Goal: Task Accomplishment & Management: Use online tool/utility

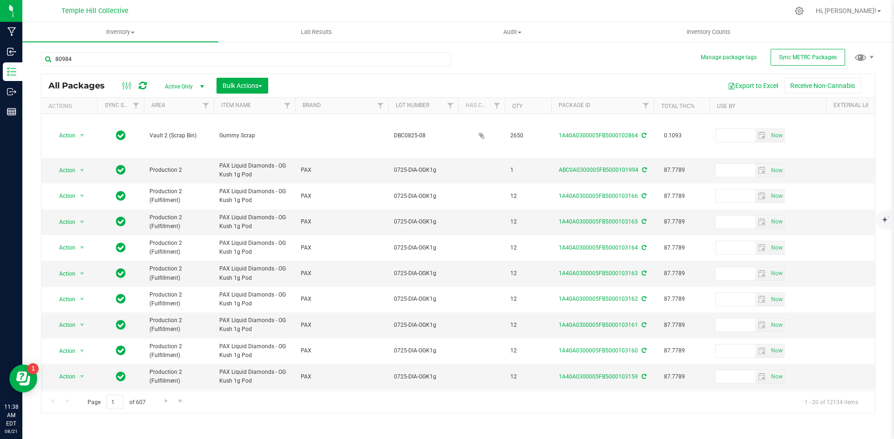
type input "80984"
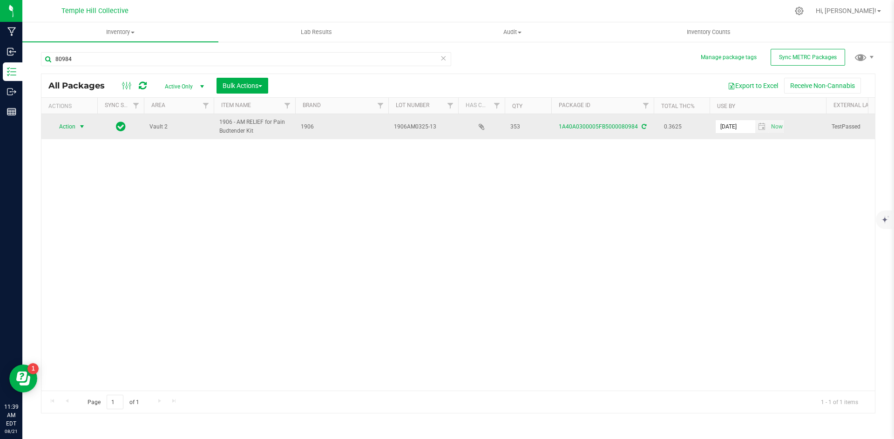
click at [74, 121] on span "Action" at bounding box center [63, 126] width 25 height 13
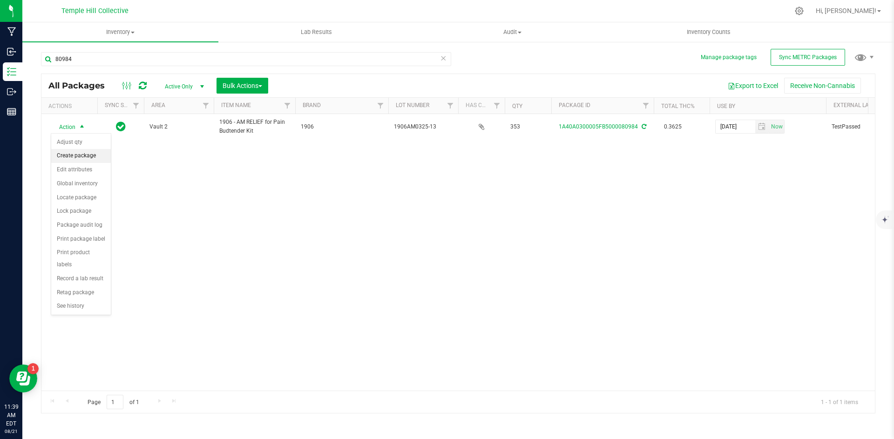
click at [85, 156] on li "Create package" at bounding box center [81, 156] width 60 height 14
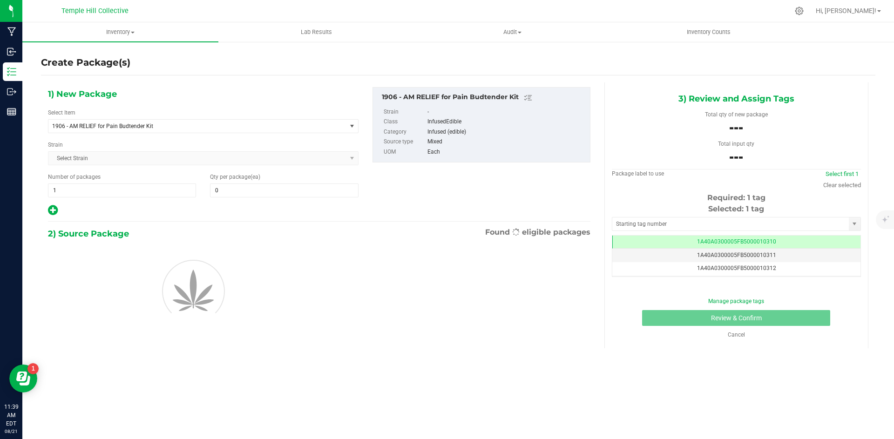
type input "0"
click at [282, 191] on span "0 0" at bounding box center [284, 190] width 148 height 14
type input "15"
click at [438, 206] on div "1) New Package Select Item 1906 - AM RELIEF for Pain Budtender Kit .5g Pre Pack…" at bounding box center [319, 151] width 556 height 129
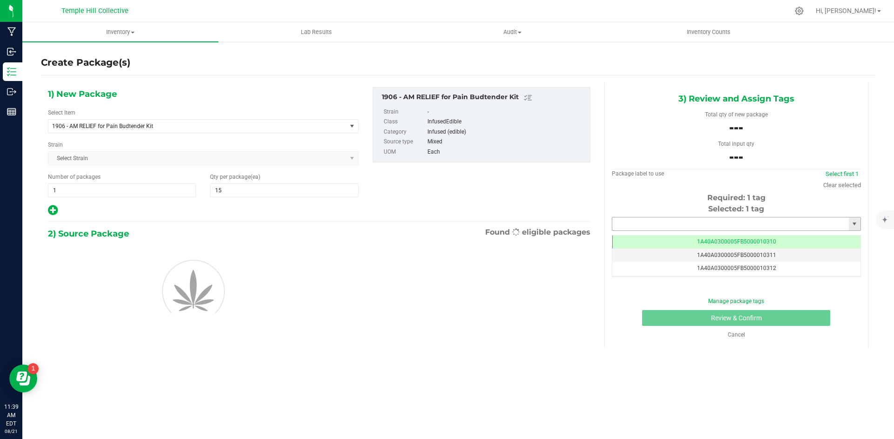
click at [687, 224] on input "text" at bounding box center [730, 223] width 237 height 13
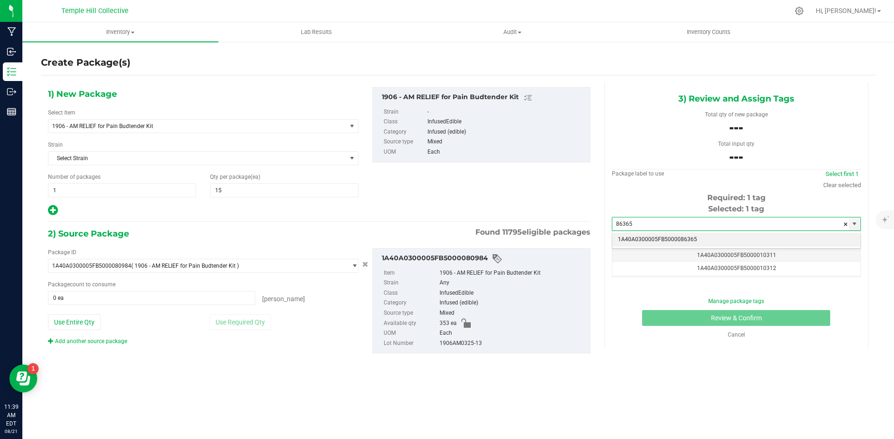
click at [679, 237] on li "1A40A0300005FB5000086365" at bounding box center [736, 240] width 248 height 14
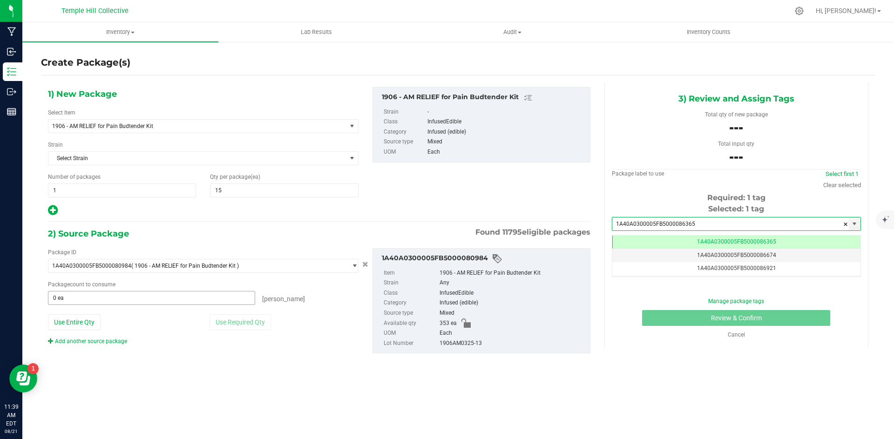
type input "1A40A0300005FB5000086365"
click at [155, 299] on span "0 ea 0" at bounding box center [151, 298] width 207 height 14
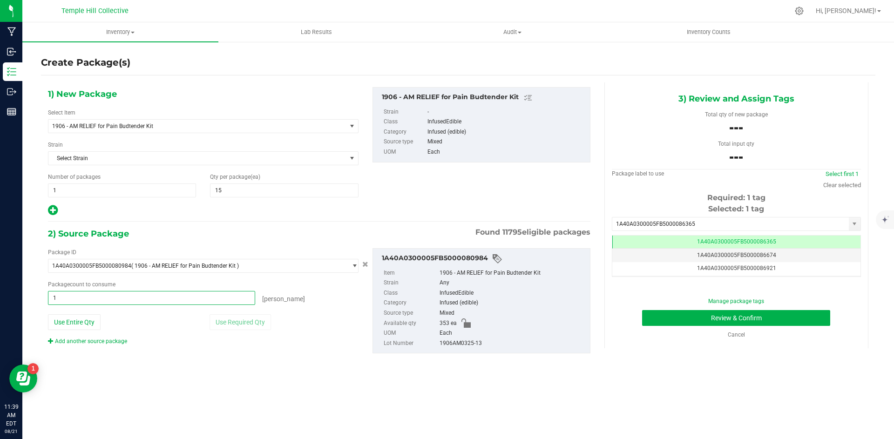
type input "15"
type input "15 ea"
click at [420, 372] on div "1) New Package Select Item 1906 - AM RELIEF for Pain Budtender Kit .5g Pre Pack…" at bounding box center [319, 227] width 556 height 291
click at [464, 343] on div "1906AM0325-13" at bounding box center [513, 344] width 146 height 10
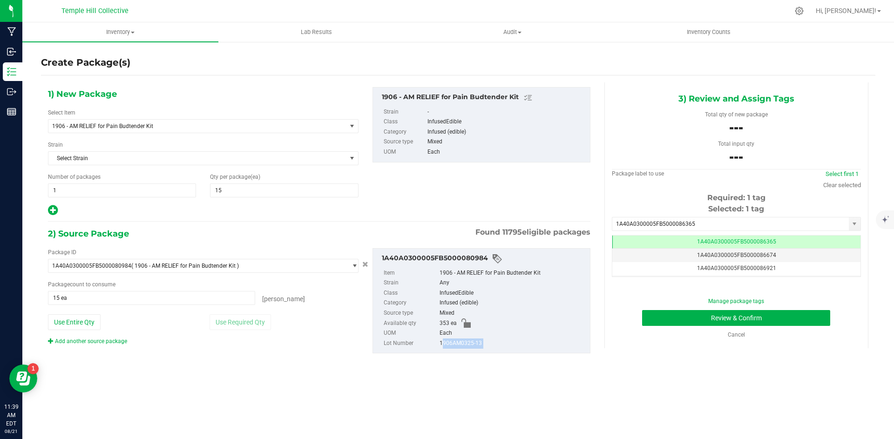
click at [464, 343] on div "1906AM0325-13" at bounding box center [513, 344] width 146 height 10
copy div "1906AM0325-13"
click at [726, 315] on button "Review & Confirm" at bounding box center [736, 318] width 188 height 16
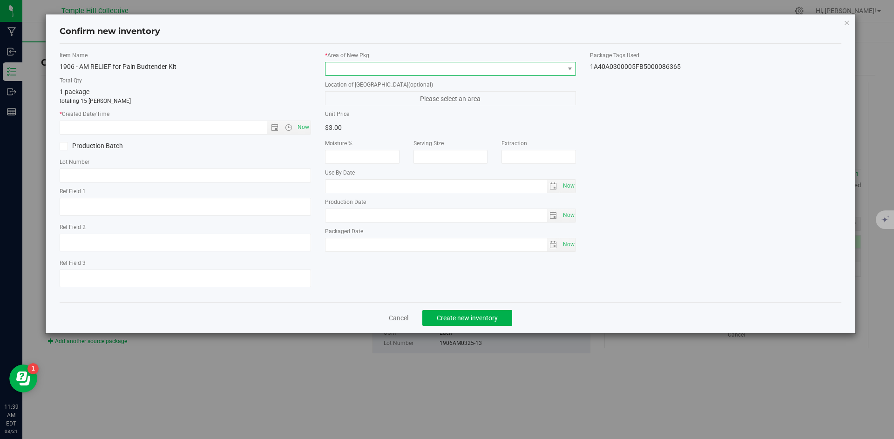
click at [494, 67] on span at bounding box center [444, 68] width 239 height 13
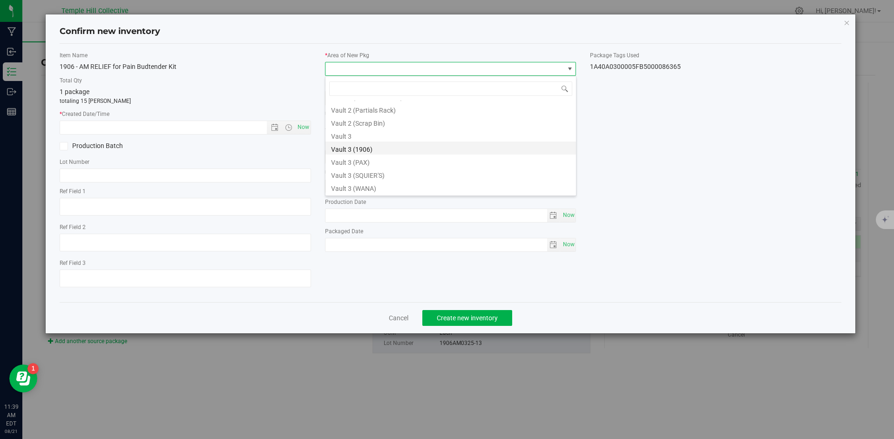
click at [382, 153] on li "Vault 3 (1906)" at bounding box center [450, 148] width 251 height 13
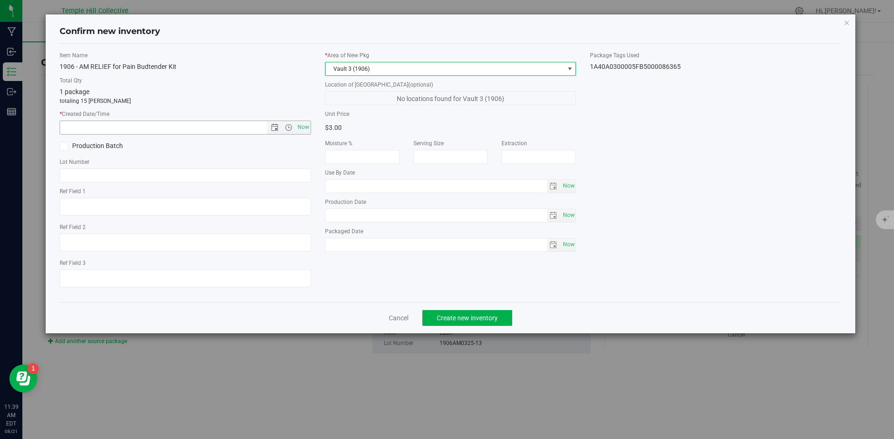
drag, startPoint x: 305, startPoint y: 128, endPoint x: 279, endPoint y: 147, distance: 32.2
click at [305, 128] on span "Now" at bounding box center [303, 128] width 16 height 14
type input "[DATE] 11:39 AM"
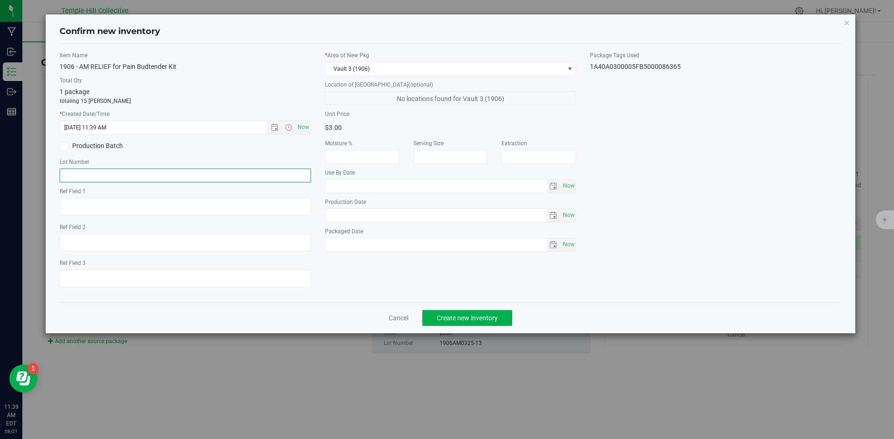
click at [213, 173] on input "text" at bounding box center [185, 176] width 251 height 14
paste input "1906AM0325-13"
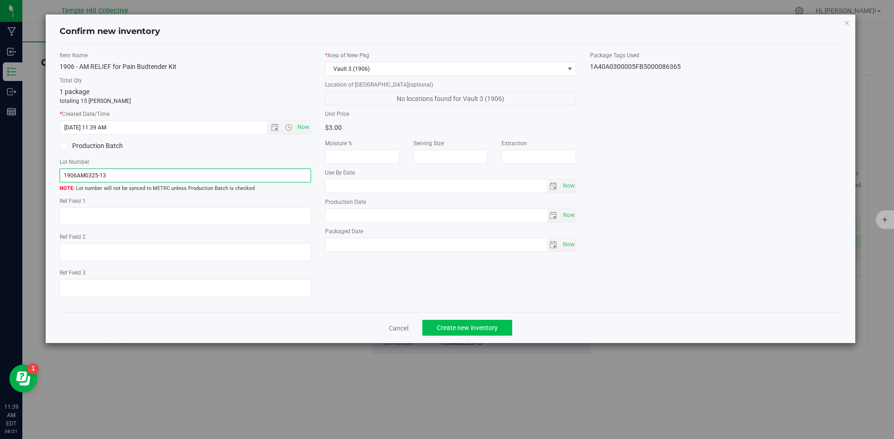
type input "1906AM0325-13"
click at [453, 325] on span "Create new inventory" at bounding box center [467, 327] width 61 height 7
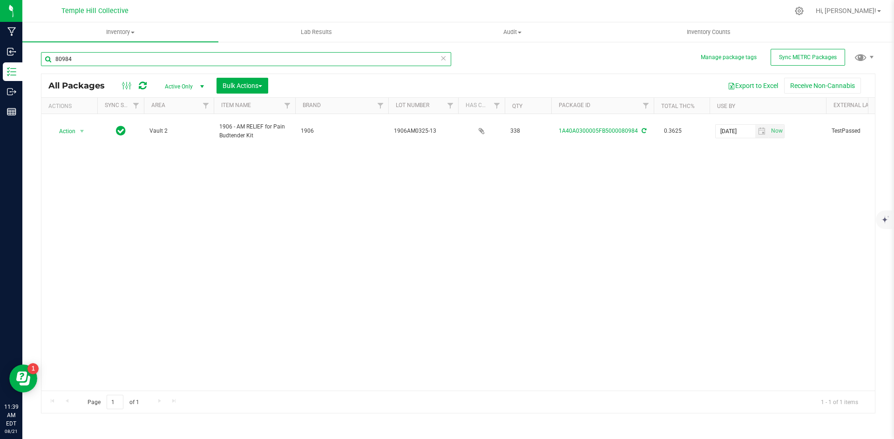
click at [116, 61] on input "80984" at bounding box center [246, 59] width 410 height 14
type input "80985"
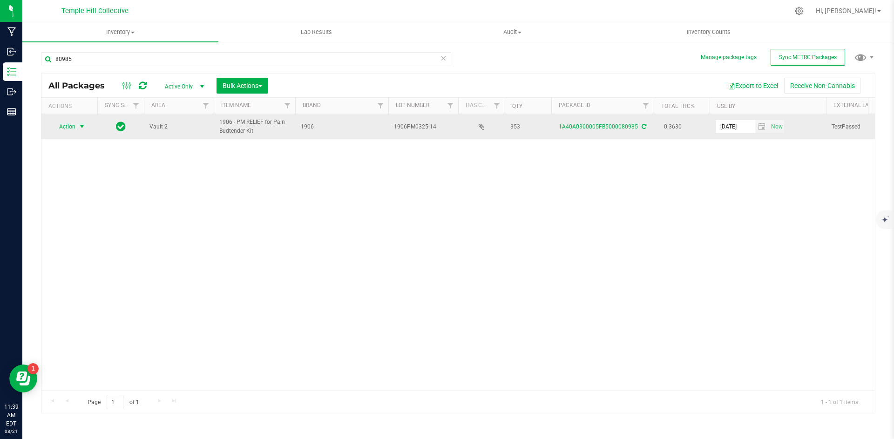
click at [71, 129] on span "Action" at bounding box center [63, 126] width 25 height 13
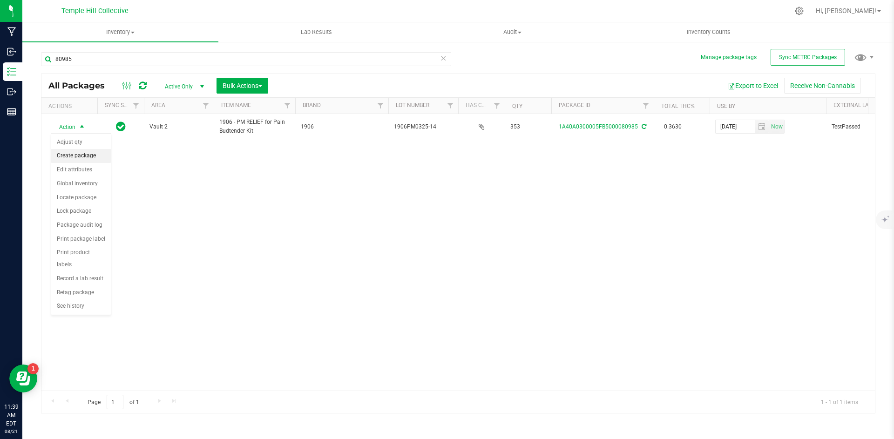
click at [82, 158] on li "Create package" at bounding box center [81, 156] width 60 height 14
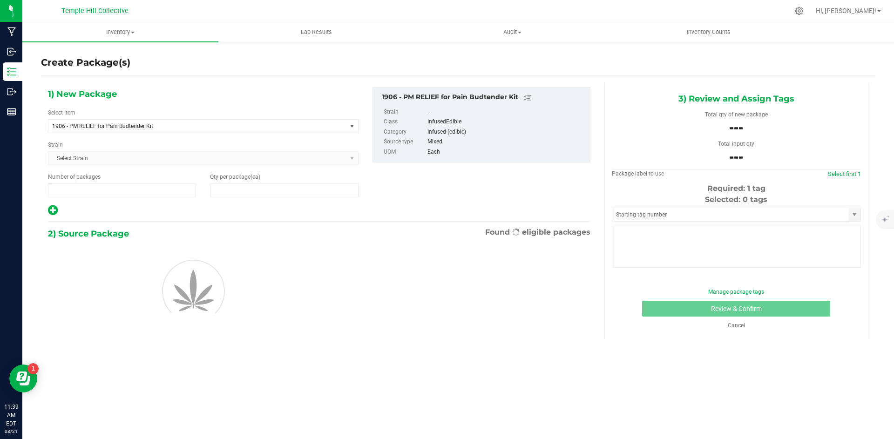
type input "1"
type input "0"
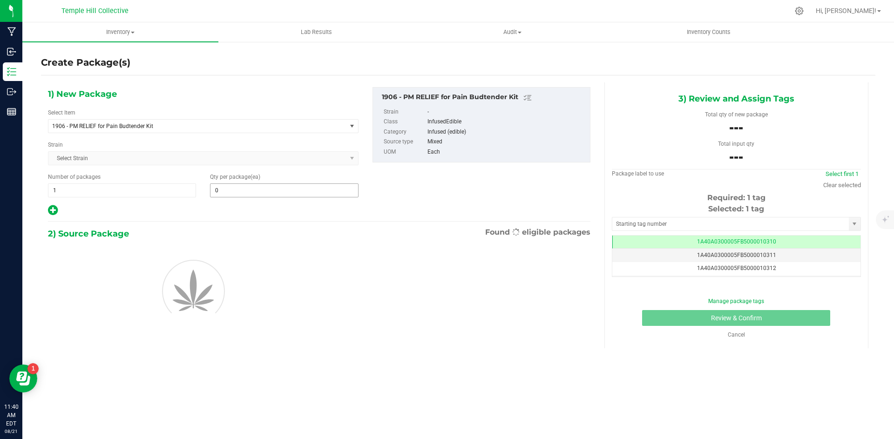
drag, startPoint x: 256, startPoint y: 192, endPoint x: 253, endPoint y: 186, distance: 7.1
click at [256, 191] on input "0" at bounding box center [283, 190] width 147 height 13
type input "15"
click at [539, 194] on div "1) New Package Select Item 1906 - PM RELIEF for Pain Budtender Kit .5g Pre Pack…" at bounding box center [319, 151] width 556 height 129
type input "15"
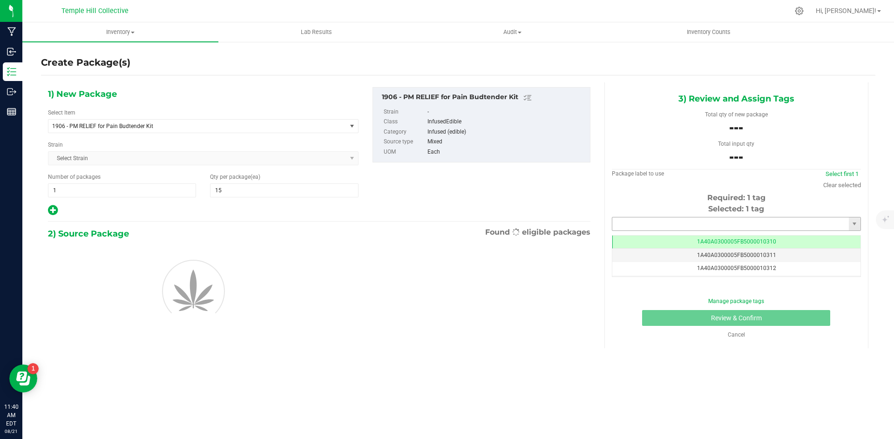
click at [664, 221] on input "text" at bounding box center [730, 223] width 237 height 13
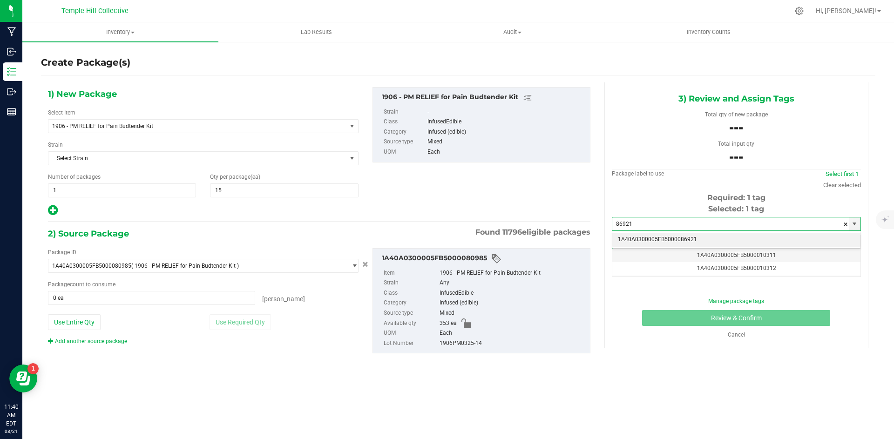
click at [668, 235] on li "1A40A0300005FB5000086921" at bounding box center [736, 240] width 248 height 14
type input "1A40A0300005FB5000086921"
click at [668, 236] on td "1A40A0300005FB5000010310" at bounding box center [736, 243] width 248 height 14
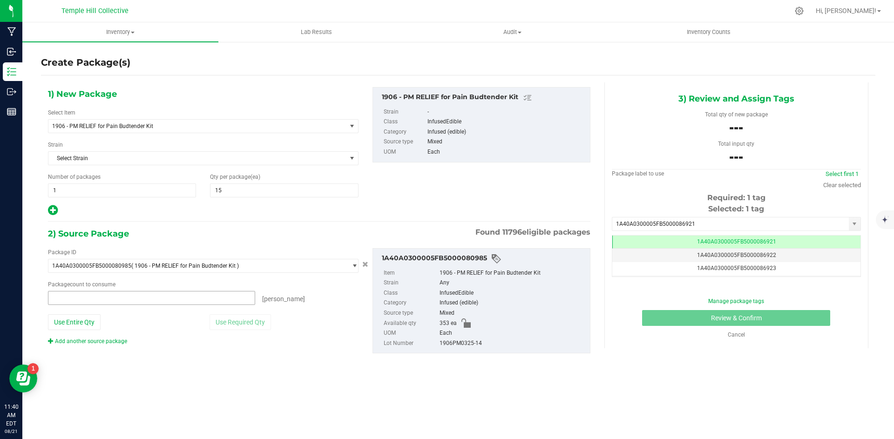
click at [161, 295] on span at bounding box center [151, 298] width 207 height 14
type input "15"
type input "15 ea"
click at [335, 366] on div "2) Source Package Found 11796 eligible packages Package ID 1A40A0300005FB500008…" at bounding box center [319, 298] width 542 height 142
click at [465, 343] on div "1906PM0325-14" at bounding box center [513, 344] width 146 height 10
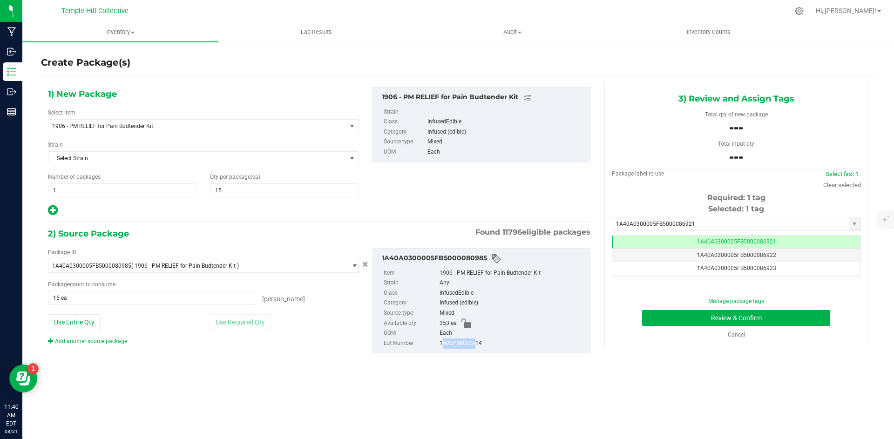
click at [465, 343] on div "1906PM0325-14" at bounding box center [513, 344] width 146 height 10
click at [464, 341] on div "1906PM0325-14" at bounding box center [513, 344] width 146 height 10
copy div "1906PM0325-14"
click at [709, 319] on button "Review & Confirm" at bounding box center [736, 318] width 188 height 16
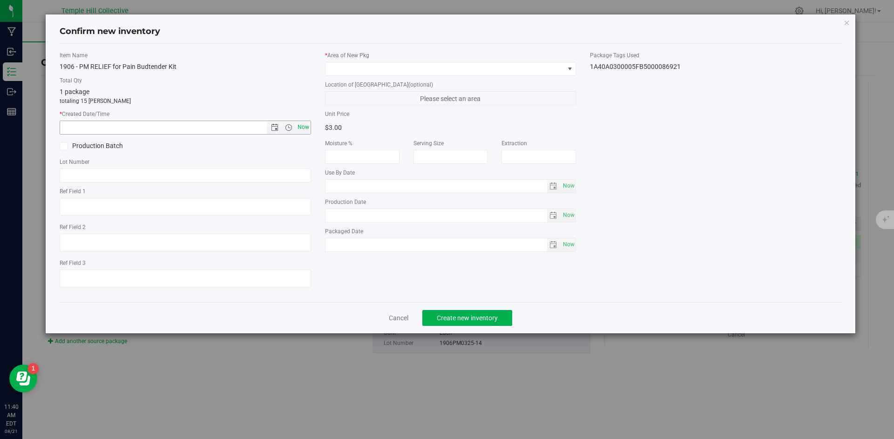
click at [307, 124] on span "Now" at bounding box center [303, 128] width 16 height 14
type input "[DATE] 11:40 AM"
click at [234, 175] on input "text" at bounding box center [185, 176] width 251 height 14
paste input "1906PM0325-14"
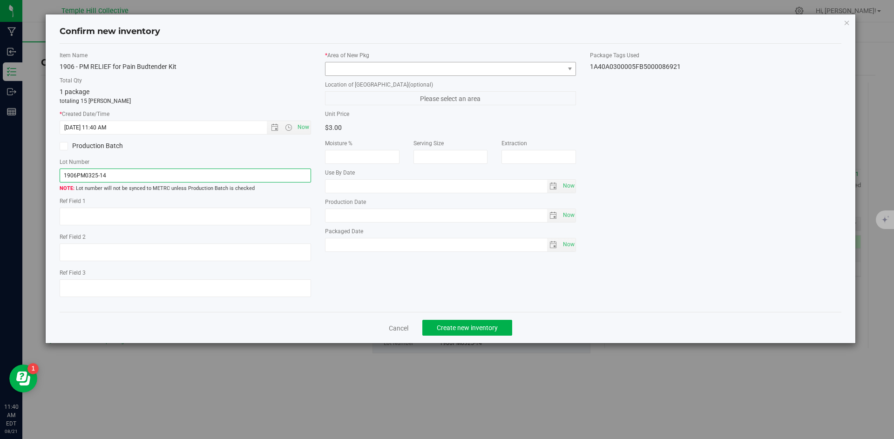
type input "1906PM0325-14"
click at [381, 69] on span at bounding box center [444, 68] width 239 height 13
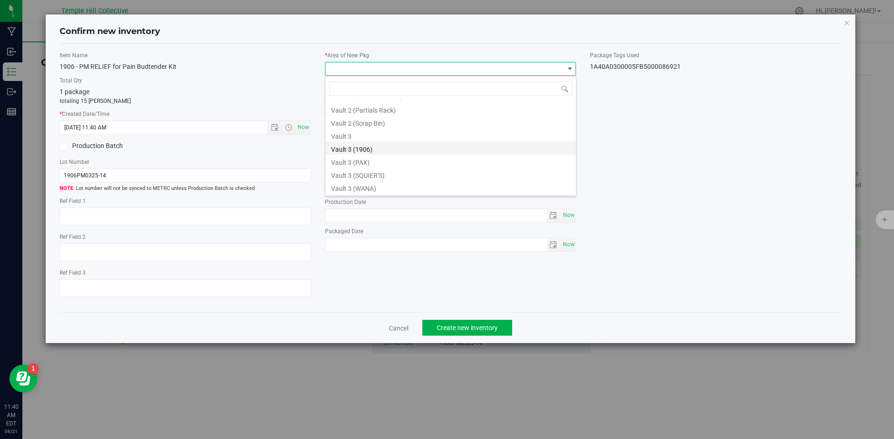
click at [366, 148] on li "Vault 3 (1906)" at bounding box center [450, 148] width 251 height 13
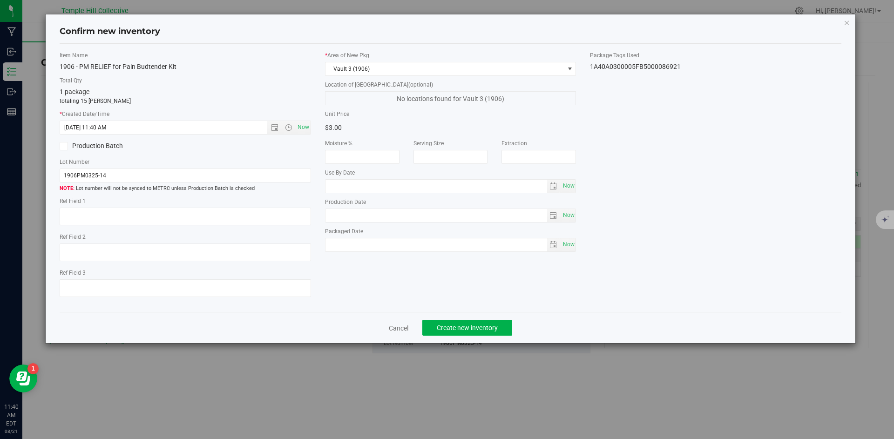
click at [479, 318] on div "Cancel Create new inventory" at bounding box center [451, 327] width 782 height 31
click at [461, 330] on span "Create new inventory" at bounding box center [467, 327] width 61 height 7
